Goal: Complete application form: Complete application form

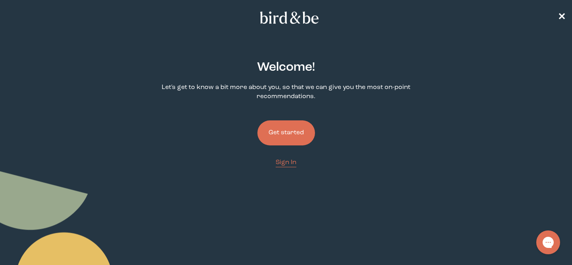
click at [274, 135] on button "Get started" at bounding box center [286, 132] width 58 height 25
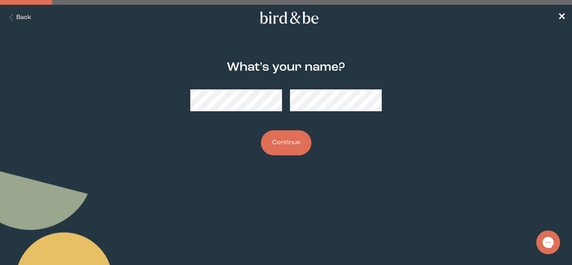
click at [282, 145] on button "Continue" at bounding box center [286, 142] width 50 height 25
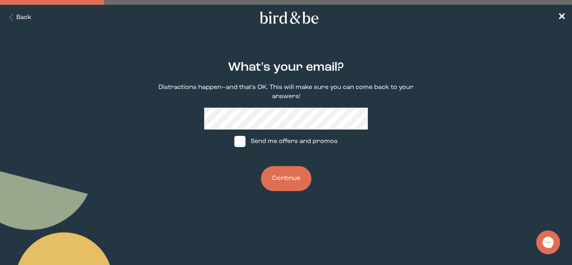
click at [238, 140] on span at bounding box center [239, 141] width 11 height 11
click at [234, 141] on input "Send me offers and promos" at bounding box center [234, 141] width 0 height 0
checkbox input "true"
click at [282, 174] on button "Continue" at bounding box center [286, 178] width 50 height 25
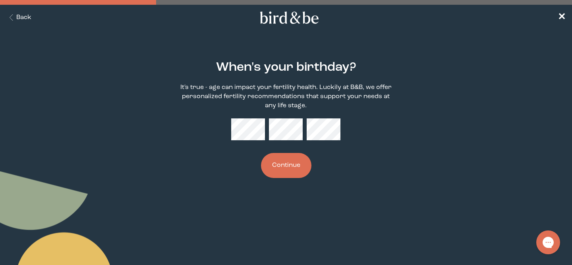
click at [302, 173] on button "Continue" at bounding box center [286, 165] width 50 height 25
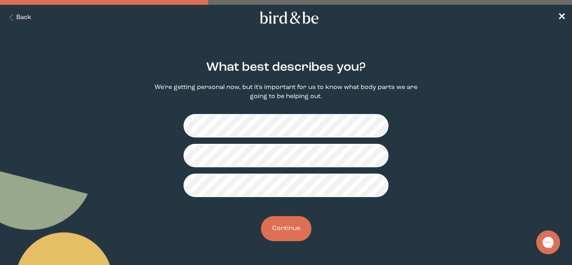
click at [293, 233] on button "Continue" at bounding box center [286, 228] width 50 height 25
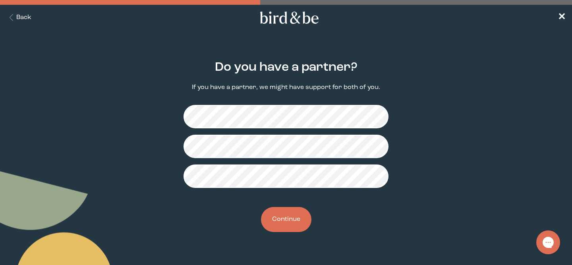
click at [288, 223] on button "Continue" at bounding box center [286, 219] width 50 height 25
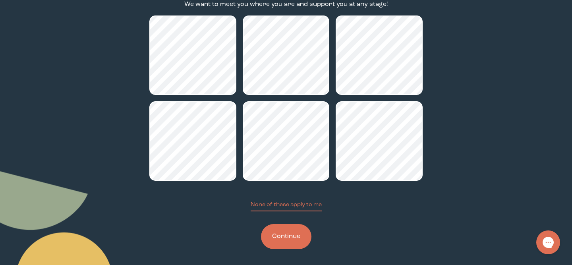
scroll to position [87, 0]
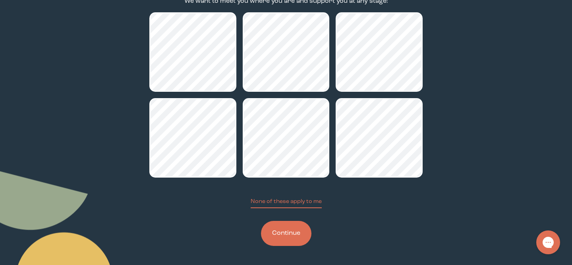
click at [277, 240] on button "Continue" at bounding box center [286, 233] width 50 height 25
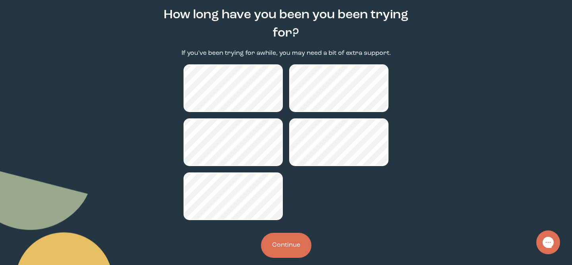
scroll to position [54, 0]
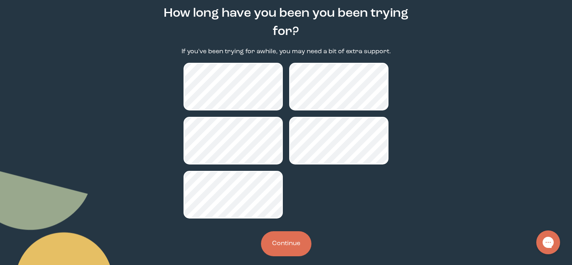
click at [291, 238] on button "Continue" at bounding box center [286, 243] width 50 height 25
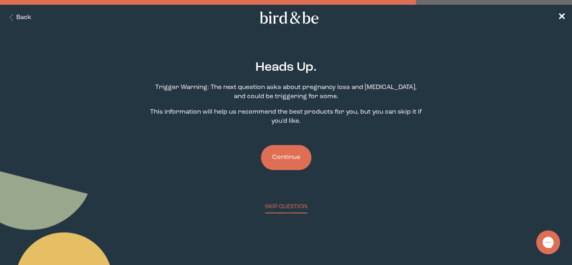
click at [297, 164] on button "Continue" at bounding box center [286, 157] width 50 height 25
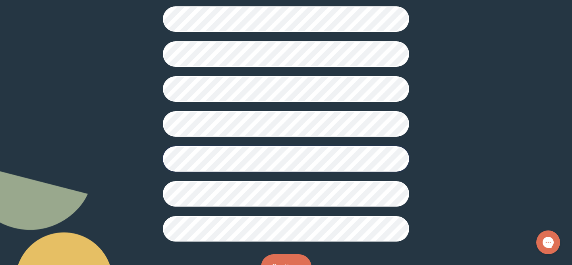
scroll to position [232, 0]
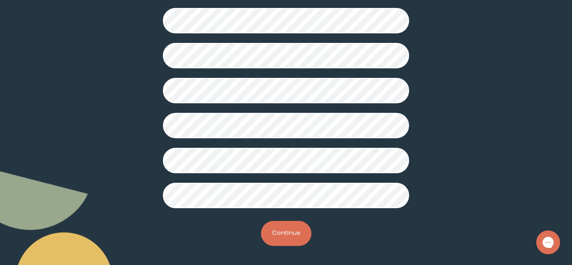
click at [291, 231] on button "Continue" at bounding box center [286, 233] width 50 height 25
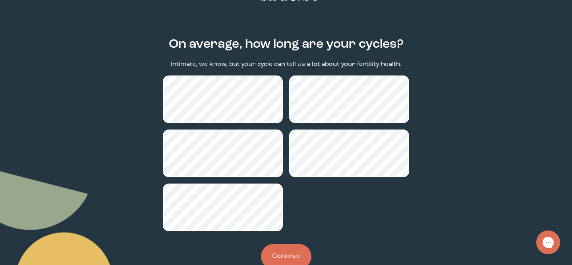
scroll to position [46, 0]
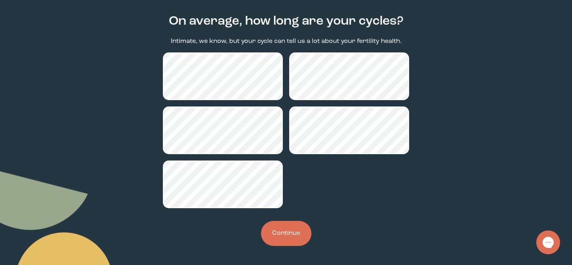
click at [281, 233] on button "Continue" at bounding box center [286, 233] width 50 height 25
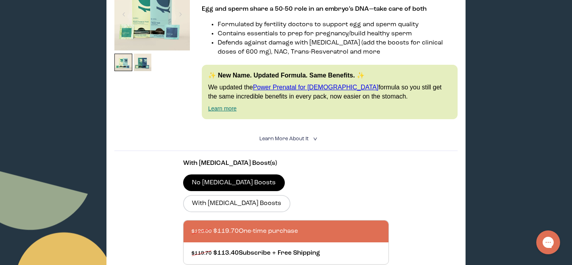
scroll to position [179, 0]
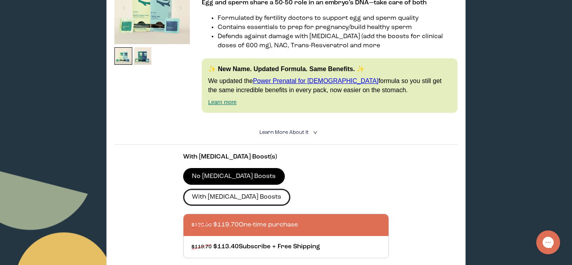
click at [290, 189] on label "With [MEDICAL_DATA] Boosts" at bounding box center [236, 197] width 107 height 17
click at [0, 0] on input "With [MEDICAL_DATA] Boosts" at bounding box center [0, 0] width 0 height 0
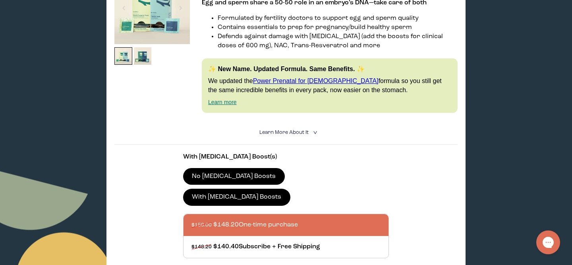
click at [244, 177] on label "No [MEDICAL_DATA] Boosts" at bounding box center [234, 176] width 102 height 17
click at [0, 0] on input "No [MEDICAL_DATA] Boosts" at bounding box center [0, 0] width 0 height 0
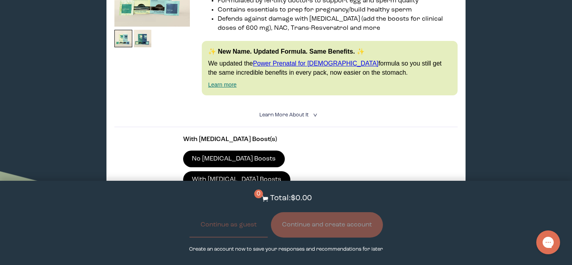
scroll to position [196, 0]
click at [290, 171] on label "With [MEDICAL_DATA] Boosts" at bounding box center [236, 179] width 107 height 17
click at [0, 0] on input "With [MEDICAL_DATA] Boosts" at bounding box center [0, 0] width 0 height 0
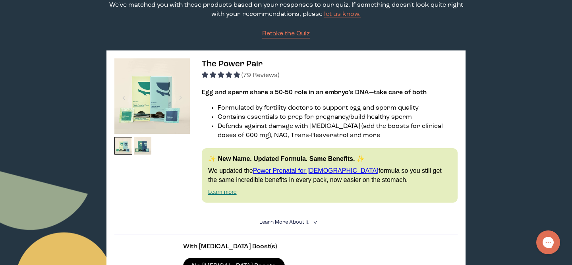
scroll to position [86, 0]
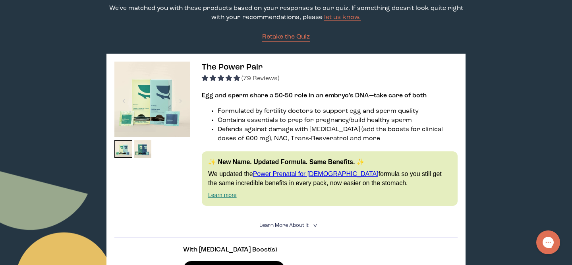
click at [243, 69] on span "The Power Pair" at bounding box center [232, 67] width 61 height 8
click at [303, 220] on details "Learn More About it < What makes it special 30 daily packs to simplify your rou…" at bounding box center [285, 226] width 343 height 24
click at [303, 223] on span "Learn More About it" at bounding box center [283, 225] width 49 height 5
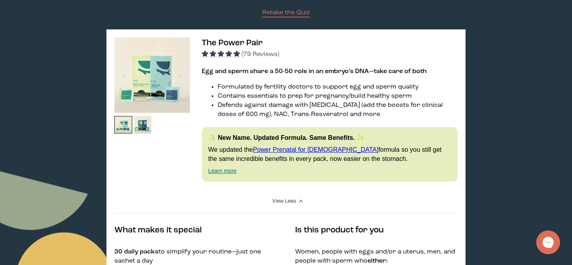
scroll to position [108, 0]
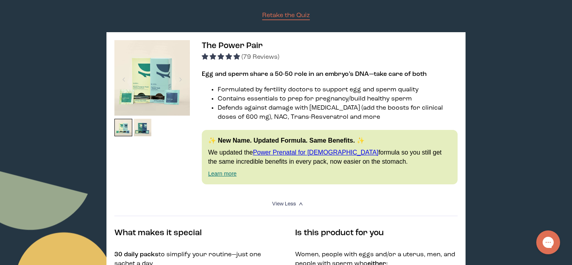
click at [156, 94] on img at bounding box center [151, 77] width 75 height 75
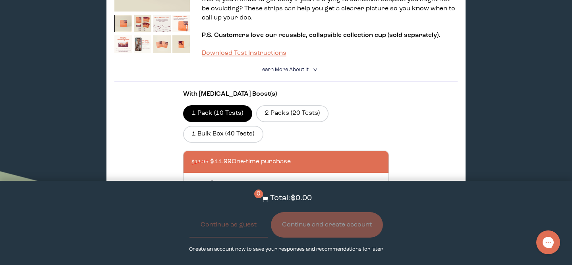
scroll to position [0, 0]
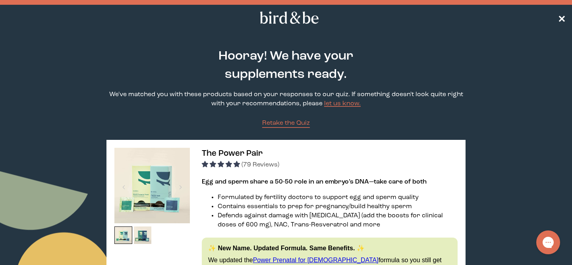
click at [560, 16] on span "✕" at bounding box center [561, 18] width 8 height 10
